Goal: Task Accomplishment & Management: Use online tool/utility

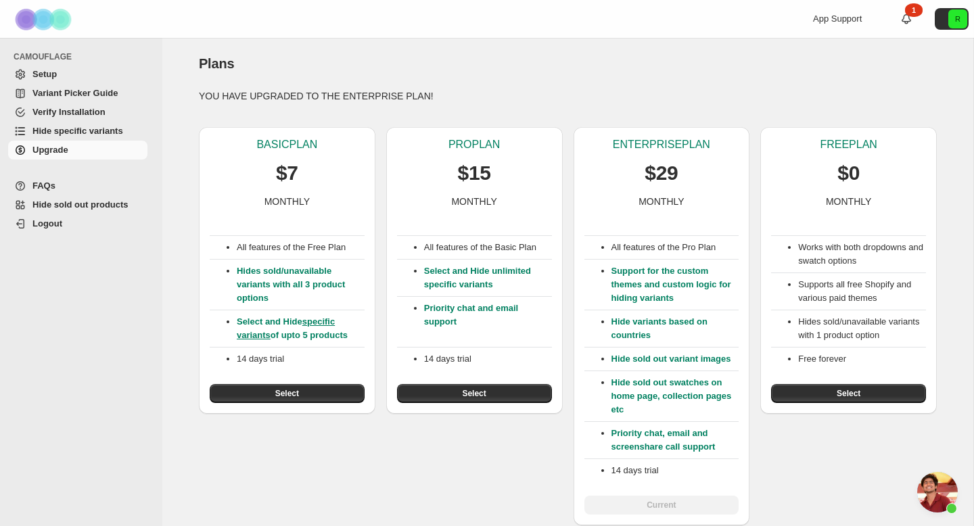
scroll to position [6784, 0]
click at [68, 132] on span "Hide specific variants" at bounding box center [77, 131] width 91 height 10
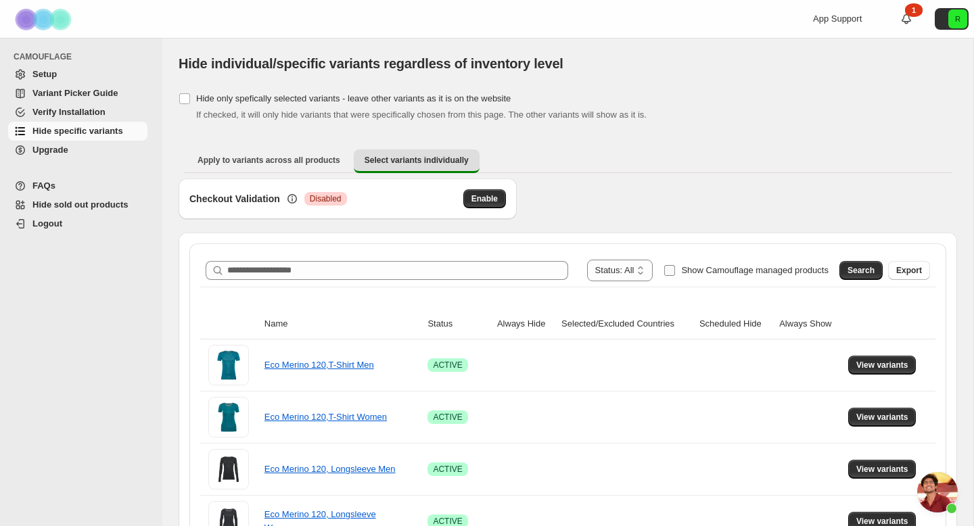
scroll to position [6740, 0]
click at [699, 269] on span "Show Camouflage managed products" at bounding box center [754, 270] width 147 height 10
click at [863, 271] on span "Search" at bounding box center [860, 270] width 27 height 11
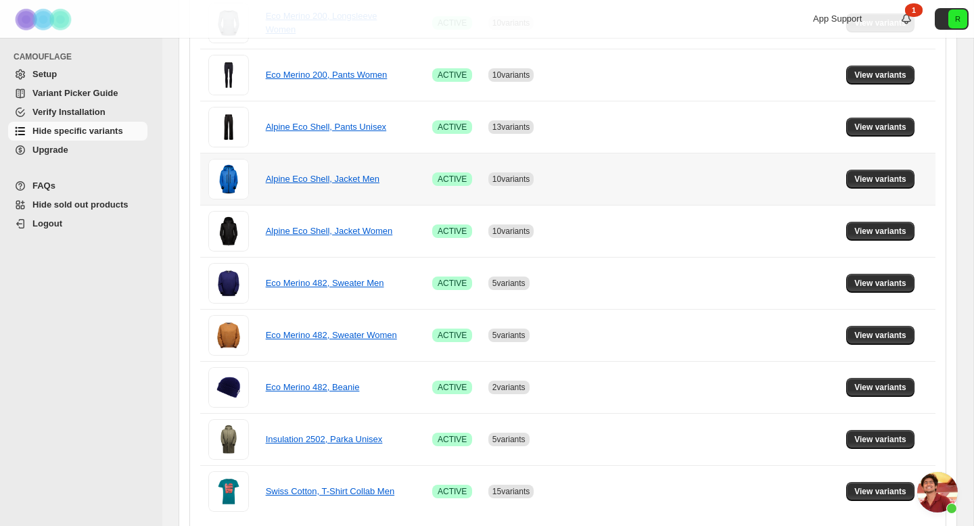
scroll to position [812, 0]
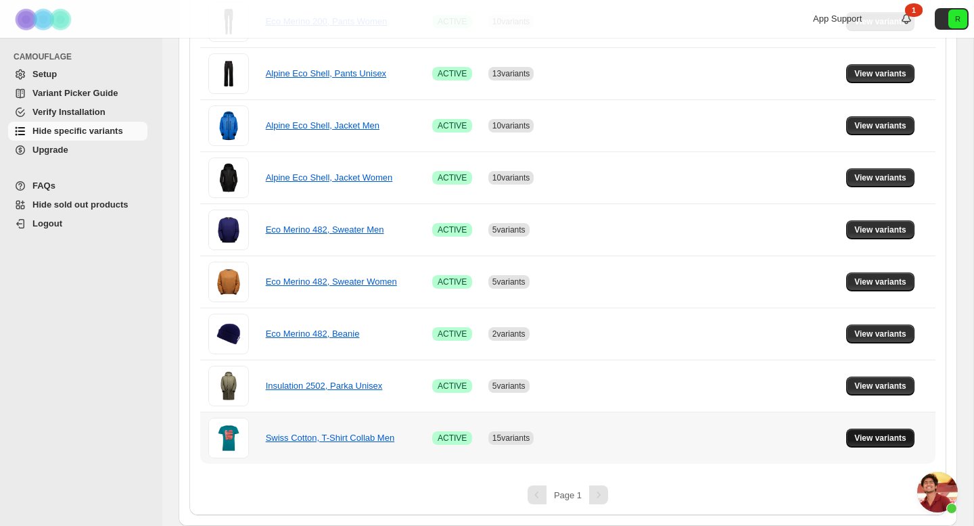
click at [889, 439] on span "View variants" at bounding box center [880, 438] width 52 height 11
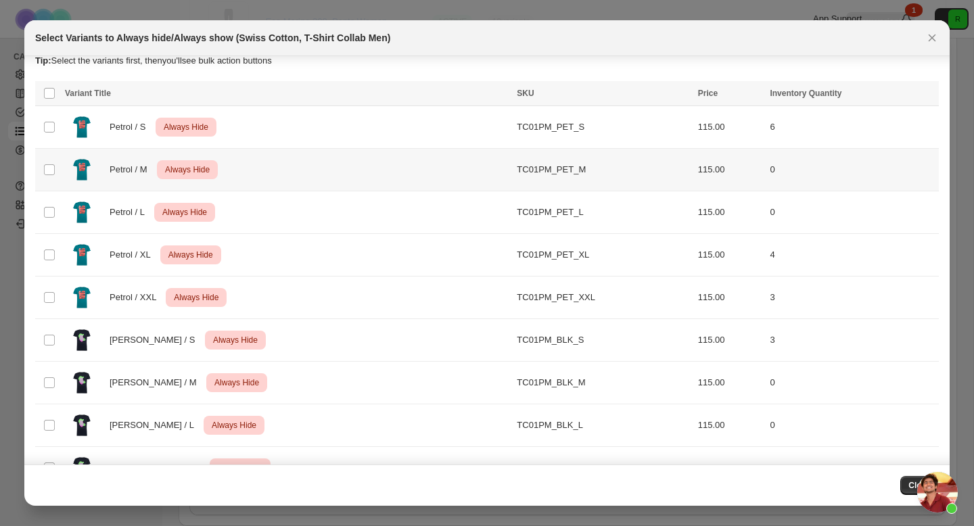
scroll to position [7, 0]
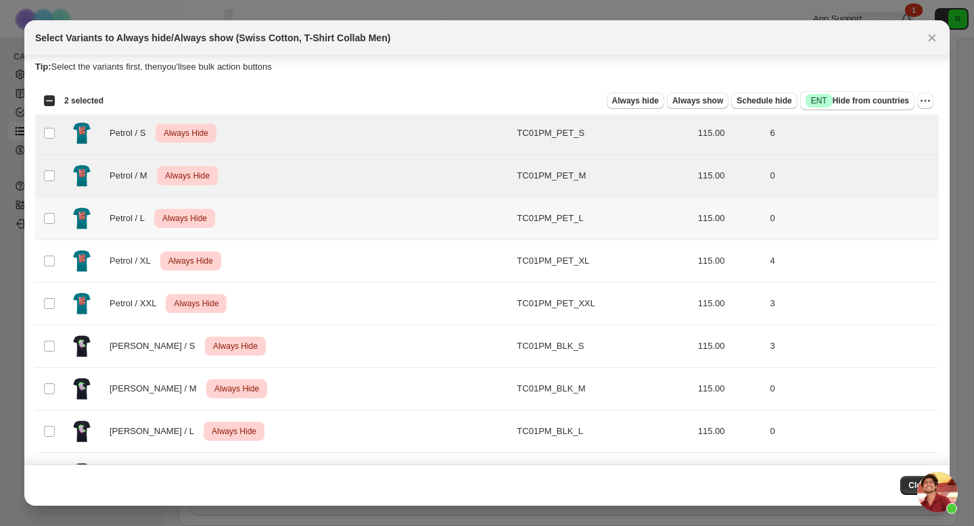
click at [60, 218] on td "Select product variant" at bounding box center [48, 218] width 26 height 43
click at [57, 264] on td "Select product variant" at bounding box center [48, 261] width 26 height 43
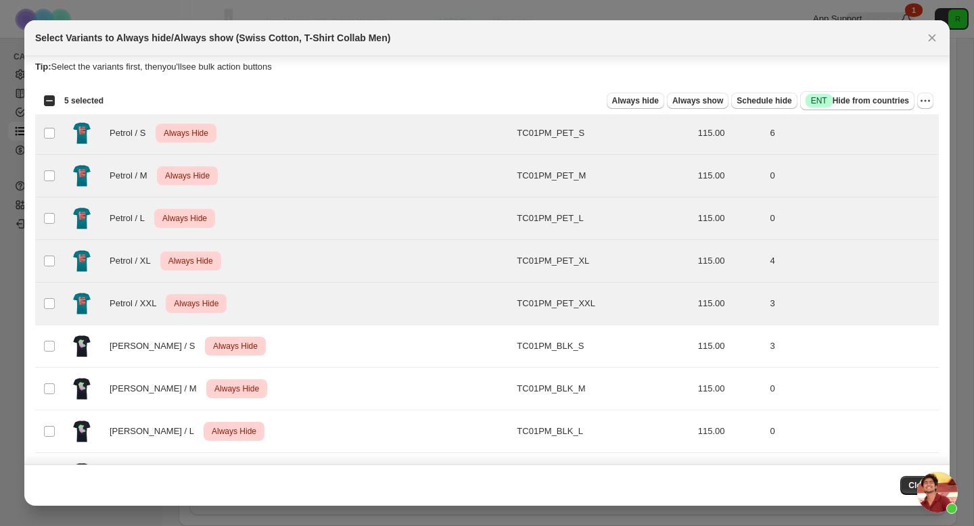
click at [934, 98] on div "Select all 20 product variants 5 selected Always hide Always show Schedule hide…" at bounding box center [487, 100] width 904 height 27
click at [928, 102] on icon "More actions" at bounding box center [925, 101] width 14 height 14
click at [855, 124] on span "Undo always hide" at bounding box center [862, 127] width 70 height 10
click at [858, 99] on span "Success ENT Hide from countries" at bounding box center [857, 101] width 103 height 14
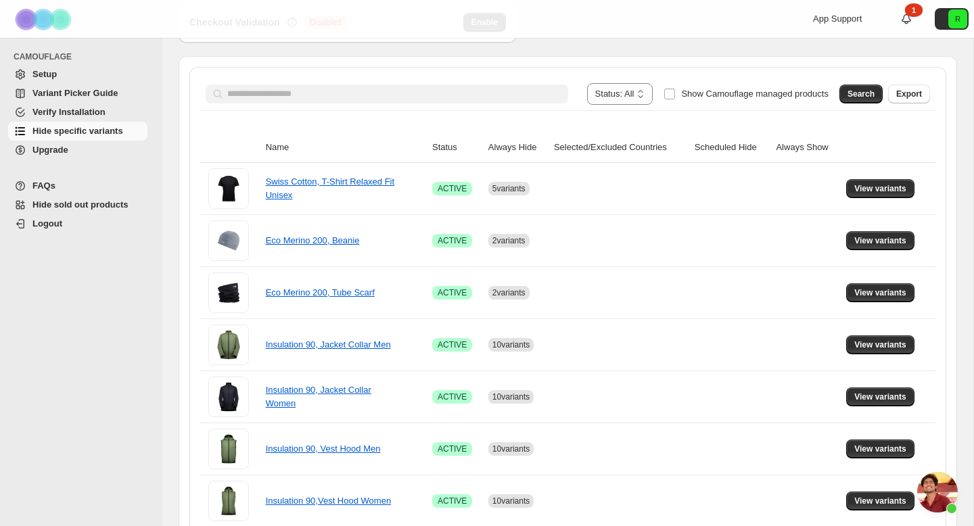
scroll to position [0, 0]
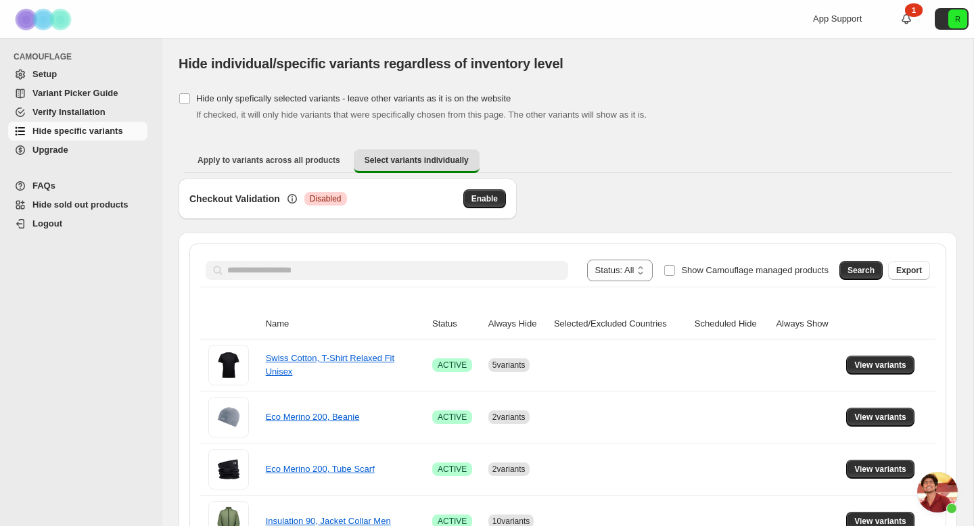
click at [625, 179] on div "Checkout Validation Critical Disabled Enable" at bounding box center [568, 206] width 778 height 54
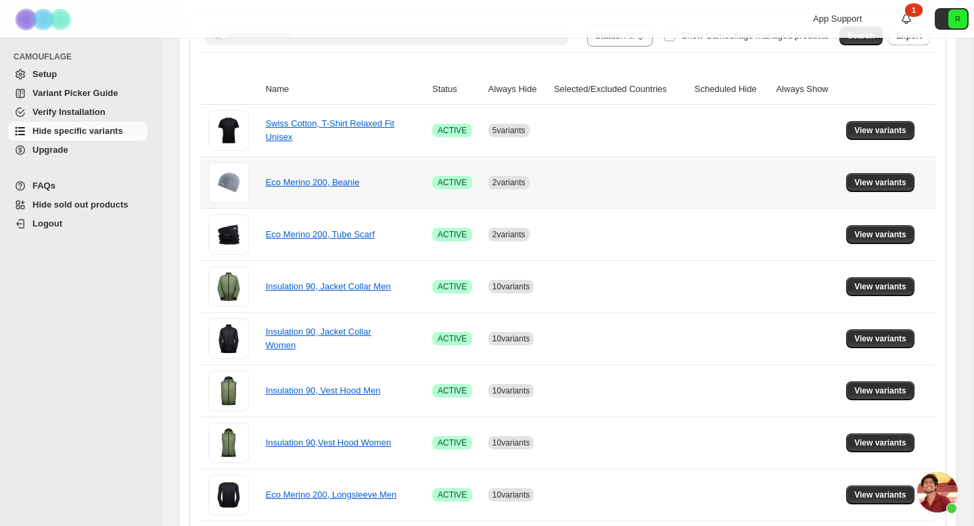
scroll to position [235, 0]
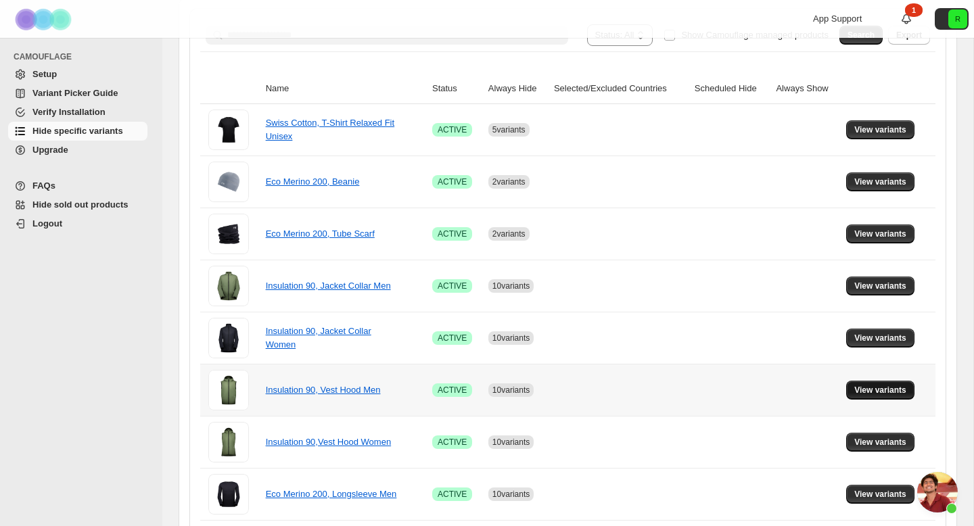
click at [870, 391] on span "View variants" at bounding box center [880, 390] width 52 height 11
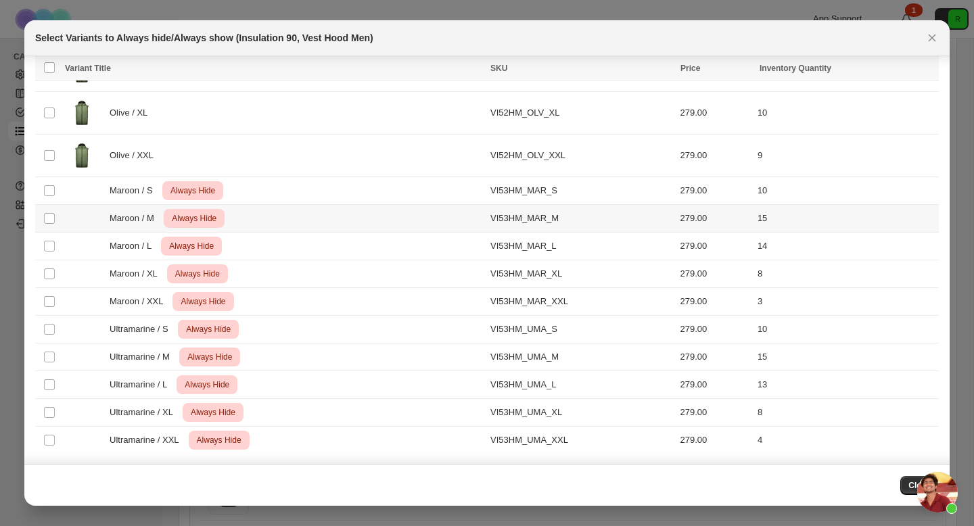
scroll to position [0, 0]
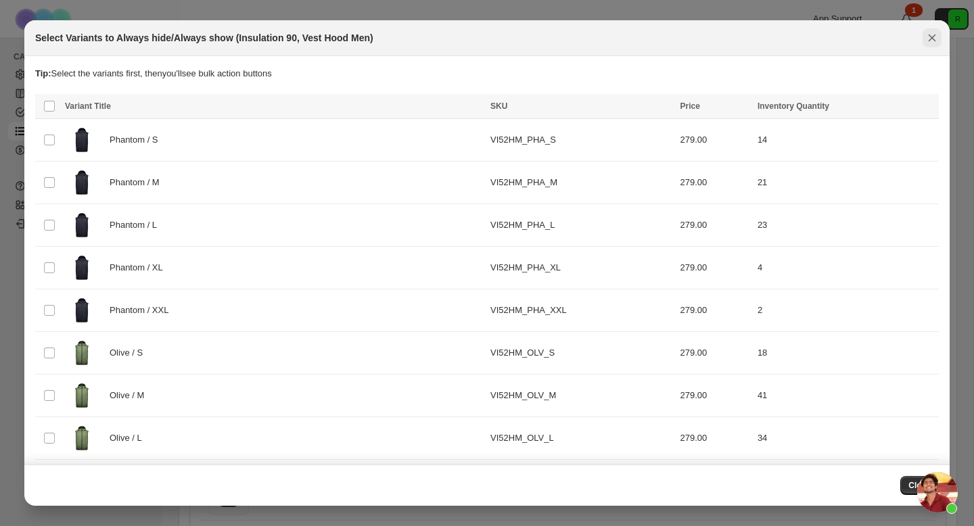
click at [933, 36] on icon "Close" at bounding box center [932, 37] width 7 height 7
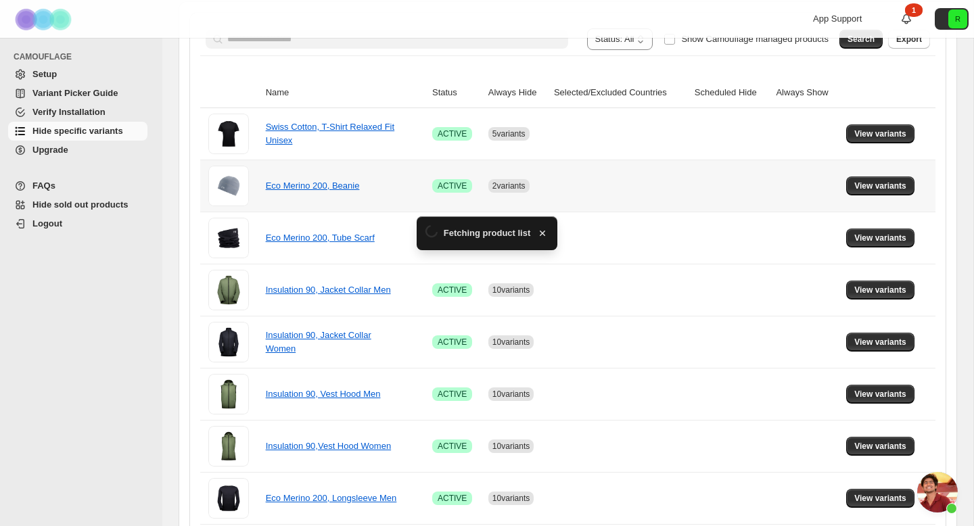
scroll to position [235, 0]
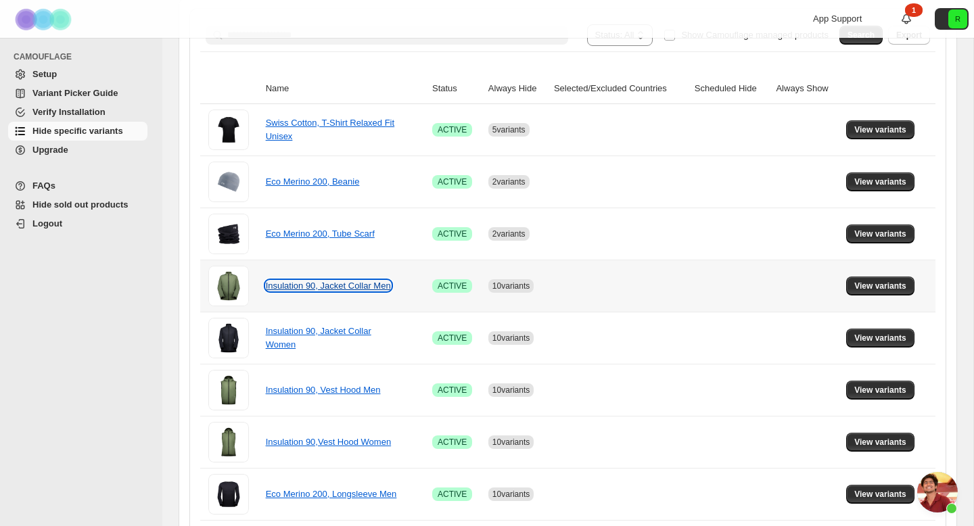
click at [312, 289] on link "Insulation 90, Jacket Collar Men" at bounding box center [328, 286] width 125 height 10
